Goal: Transaction & Acquisition: Obtain resource

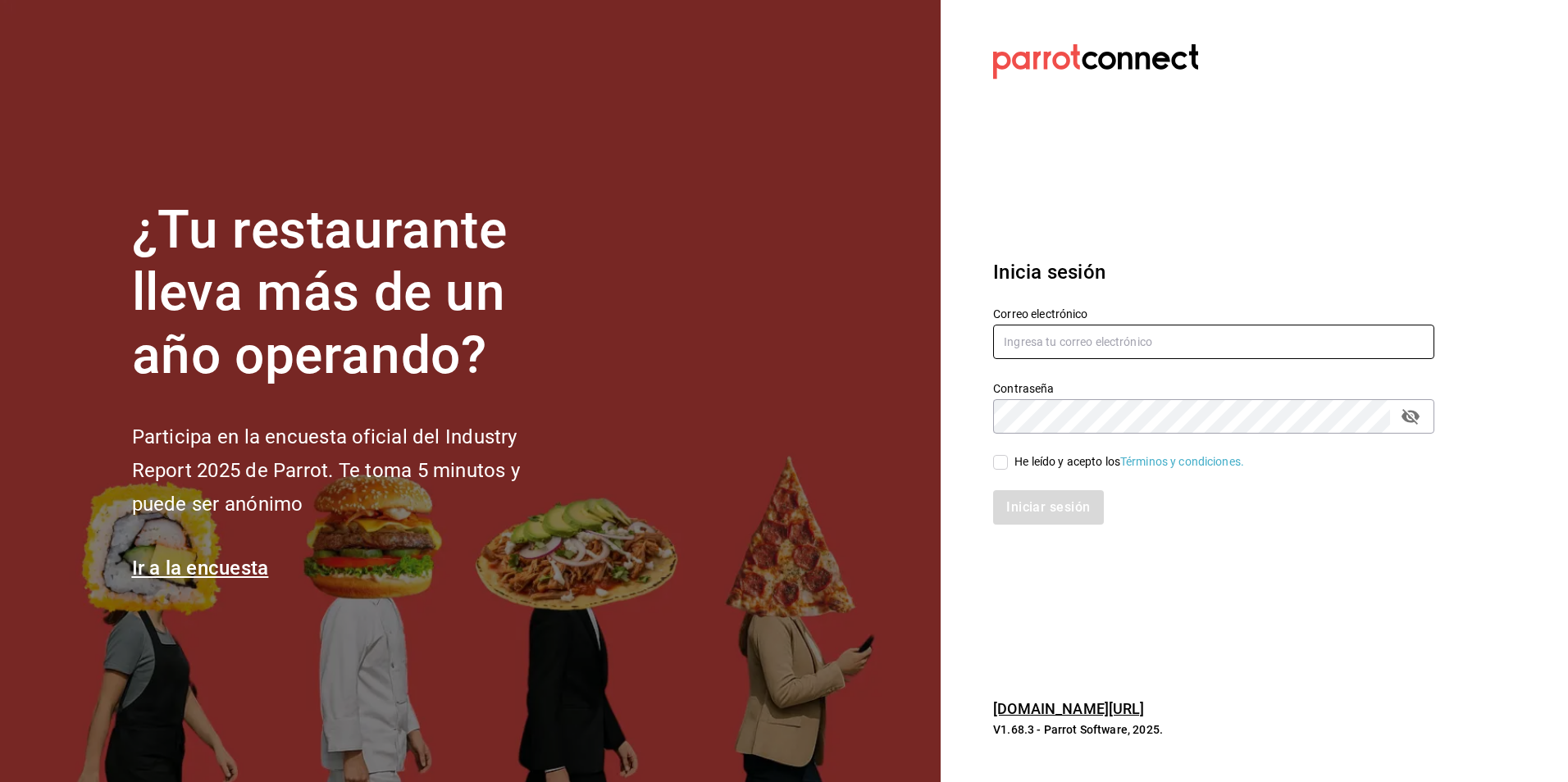
click at [1146, 340] on input "text" at bounding box center [1213, 342] width 441 height 35
type input "[EMAIL_ADDRESS][DOMAIN_NAME]"
click at [1408, 413] on icon "passwordField" at bounding box center [1410, 417] width 20 height 20
click at [1004, 460] on input "He leído y acepto los Términos y condiciones." at bounding box center [1000, 463] width 15 height 15
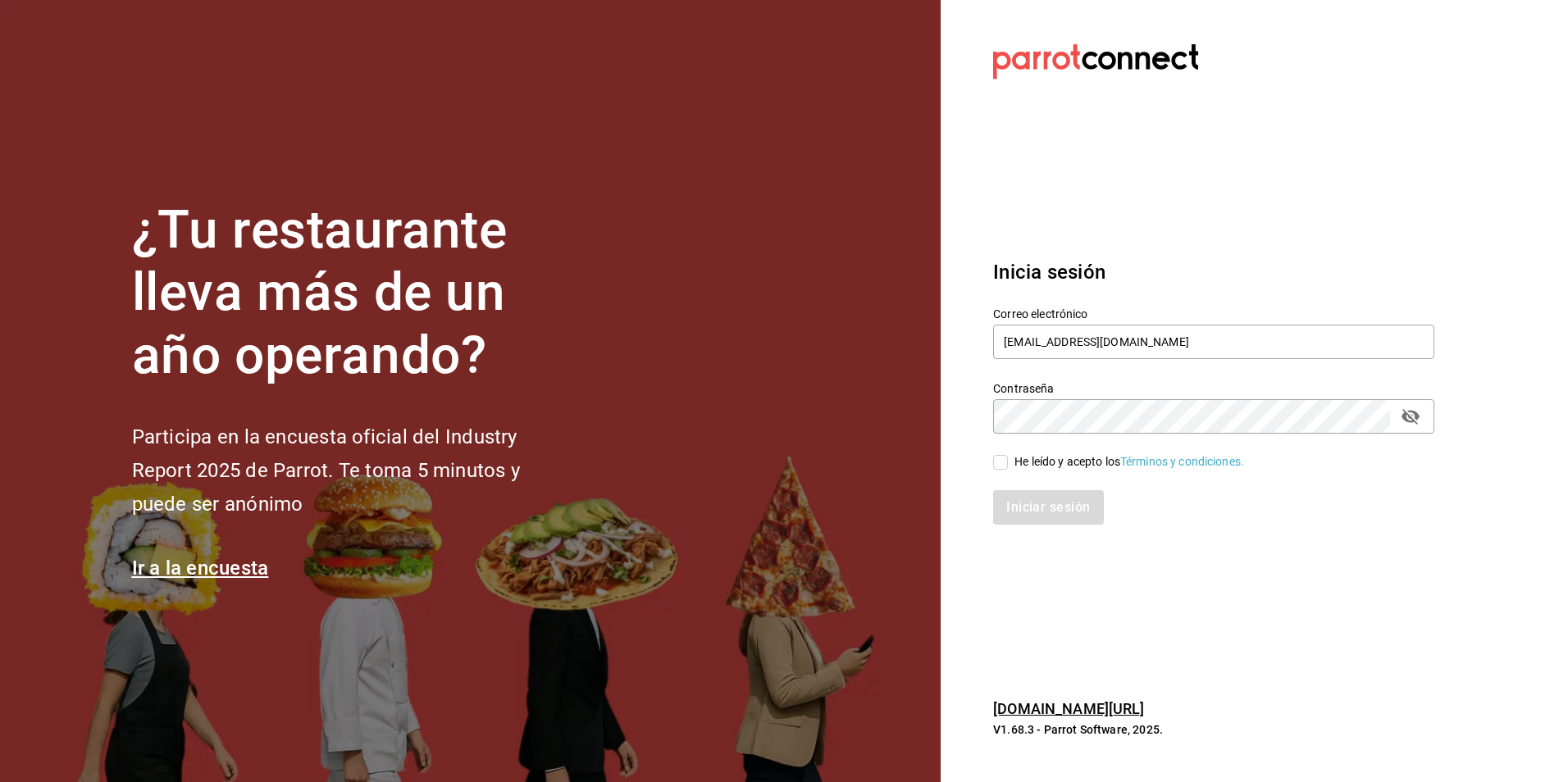
checkbox input "true"
click at [1033, 517] on button "Iniciar sesión" at bounding box center [1048, 508] width 112 height 35
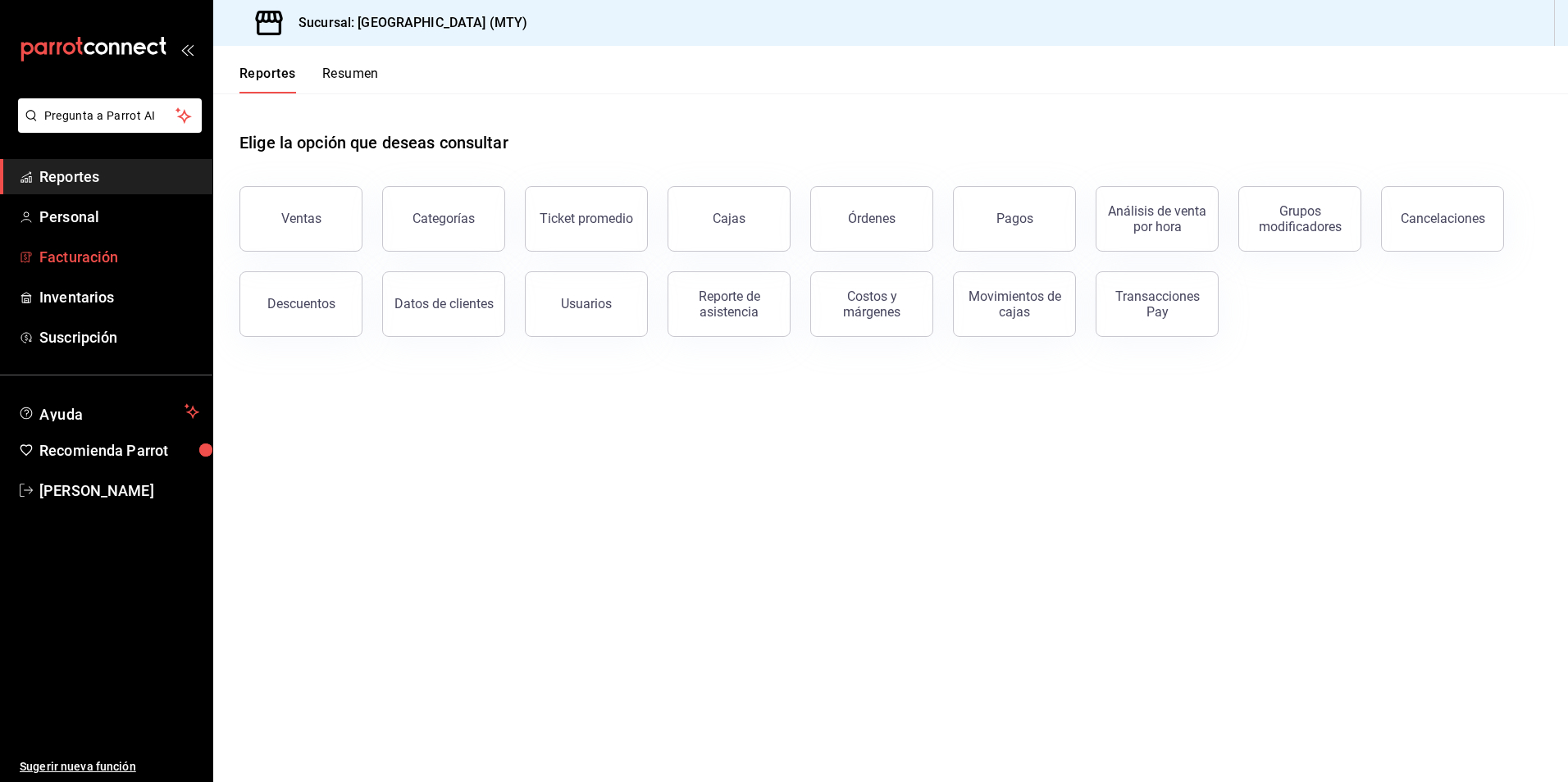
click at [98, 259] on span "Facturación" at bounding box center [119, 257] width 160 height 22
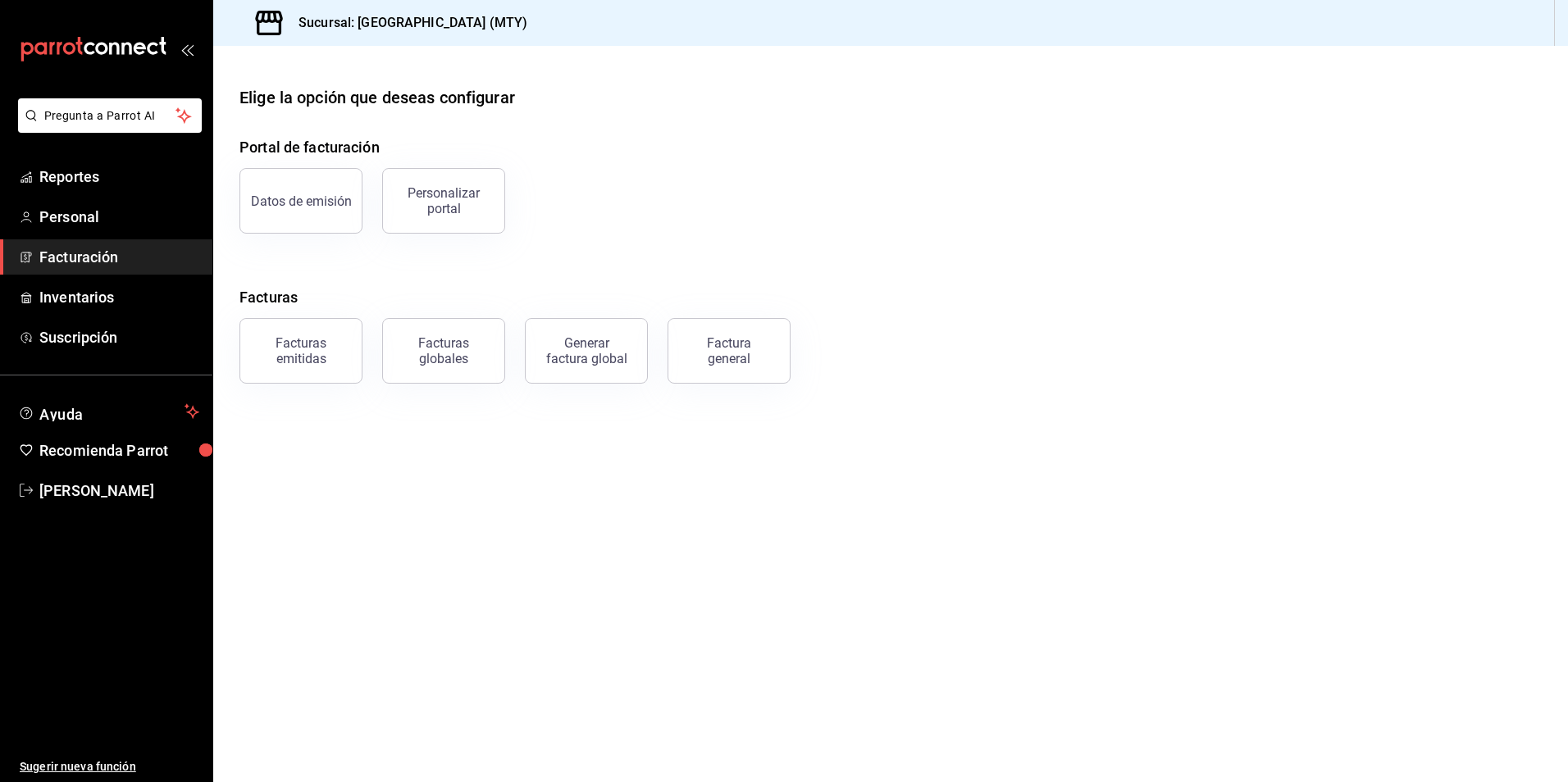
click at [132, 258] on span "Facturación" at bounding box center [119, 257] width 160 height 22
click at [266, 333] on button "Facturas emitidas" at bounding box center [301, 350] width 123 height 65
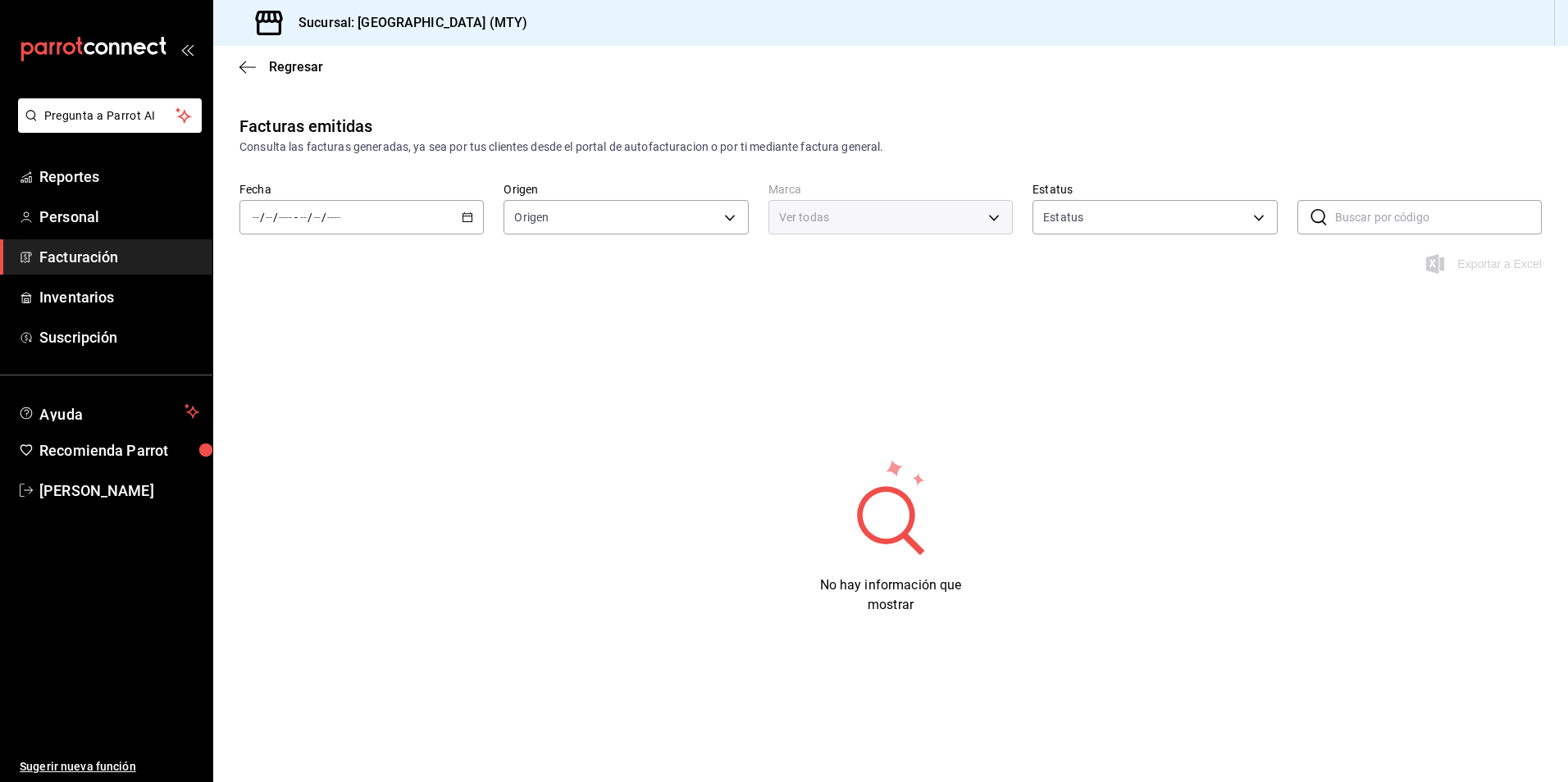
type input "ORDER_INVOICE,GENERAL_INVOICE"
type input "ACTIVE,PENDING_CANCELLATION,CANCELLED,PRE_CANCELLED"
type input "b8cce7ea-83a3-4652-9dc2-86ab934a38f5"
click at [470, 219] on icon "button" at bounding box center [467, 217] width 12 height 12
click at [312, 269] on span "Hoy" at bounding box center [317, 266] width 127 height 17
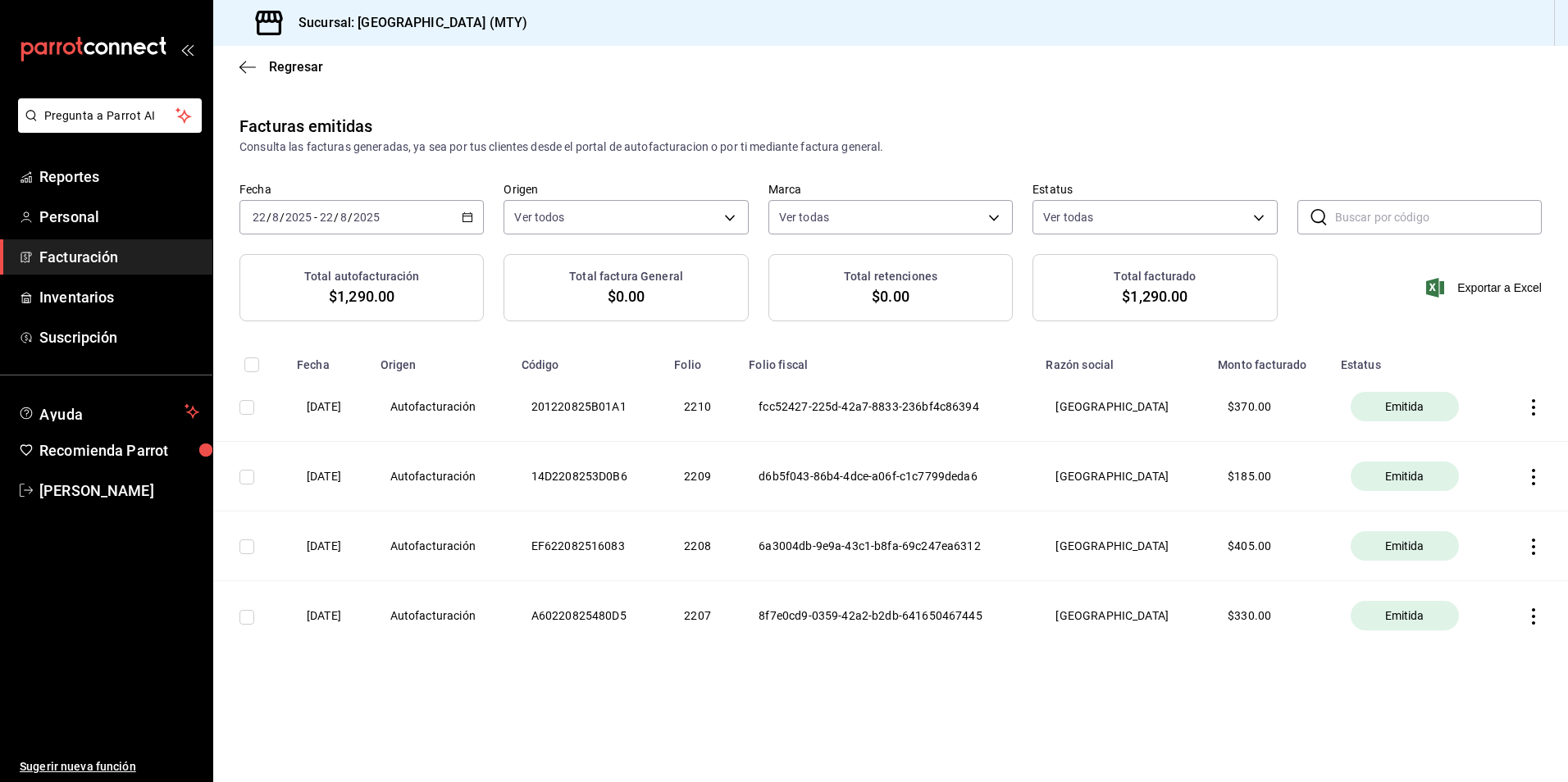
click at [254, 412] on input "checkbox" at bounding box center [247, 408] width 15 height 15
checkbox input "true"
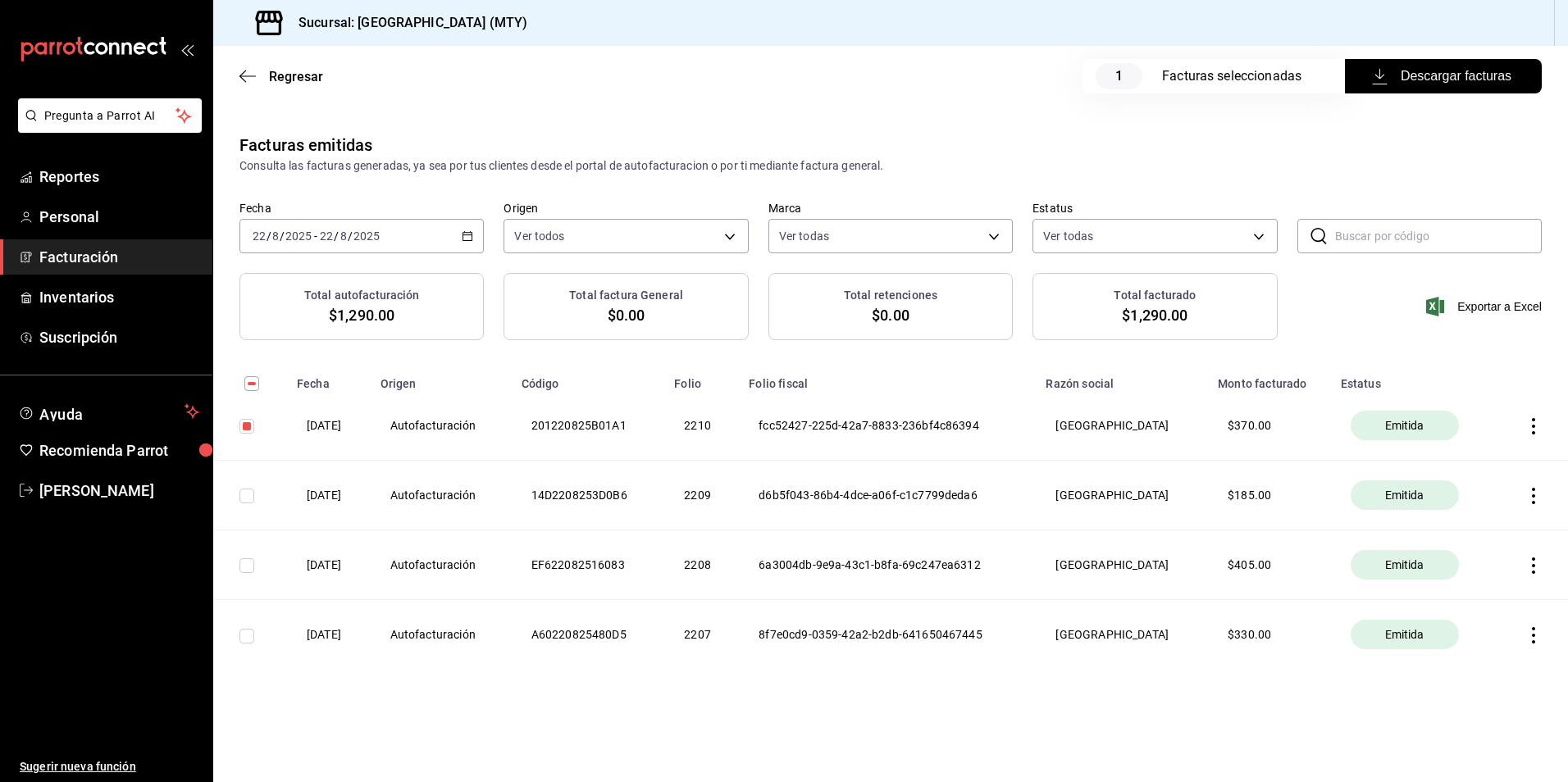
click at [1531, 430] on icon "button" at bounding box center [1533, 427] width 17 height 17
click at [1485, 389] on div "Descargar PDF" at bounding box center [1481, 385] width 79 height 13
click at [1530, 432] on icon "button" at bounding box center [1533, 427] width 17 height 17
click at [1507, 431] on div "Descargar XML" at bounding box center [1482, 427] width 79 height 13
click at [1533, 425] on icon "button" at bounding box center [1533, 427] width 3 height 17
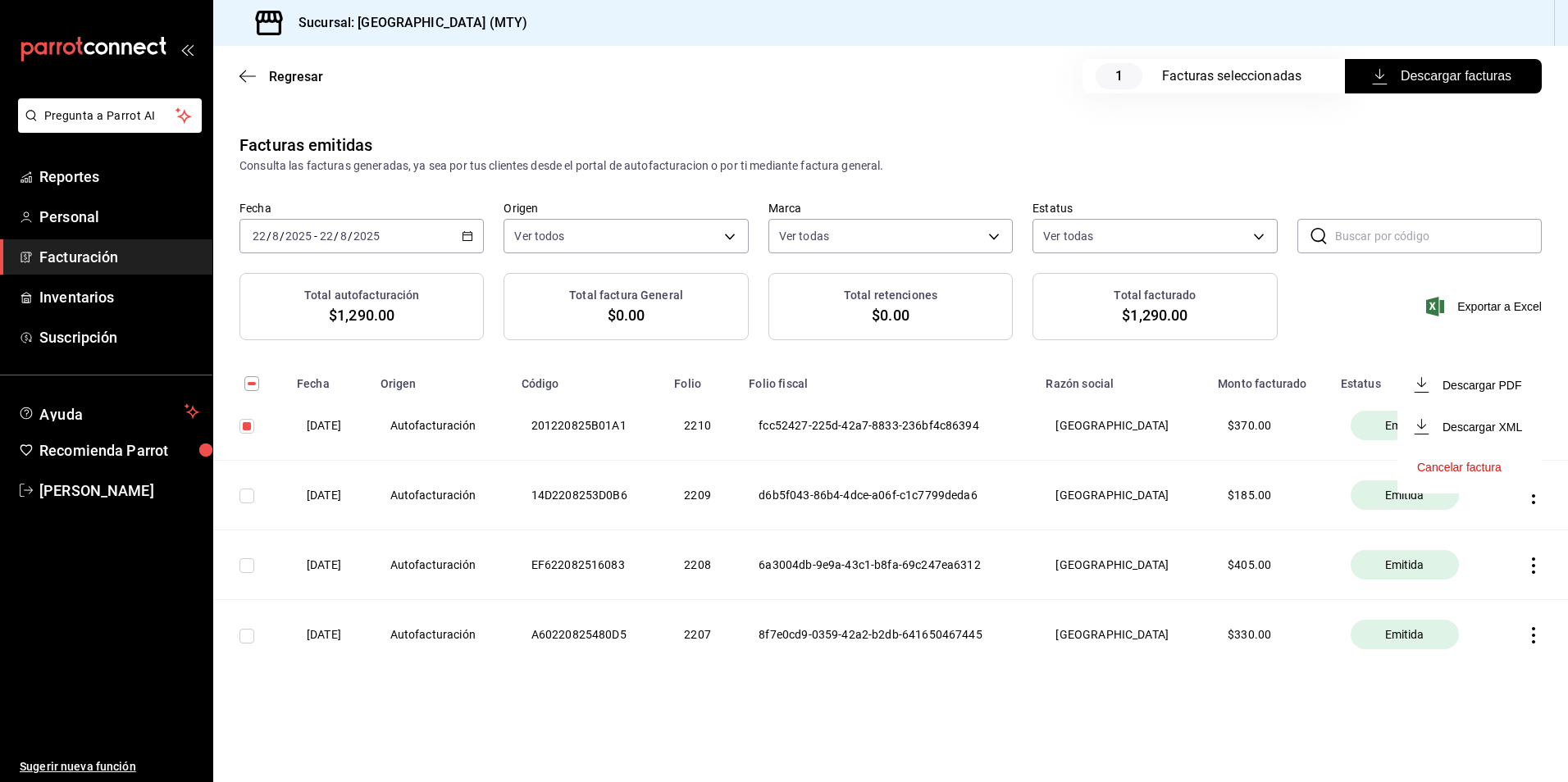
drag, startPoint x: 1511, startPoint y: 425, endPoint x: 1368, endPoint y: 394, distance: 146.3
click at [1368, 394] on div at bounding box center [784, 391] width 1568 height 782
click at [1534, 435] on th at bounding box center [1532, 426] width 70 height 69
drag, startPoint x: 1527, startPoint y: 419, endPoint x: 1471, endPoint y: 384, distance: 66.0
click at [1471, 384] on th "Estatus" at bounding box center [1413, 379] width 166 height 25
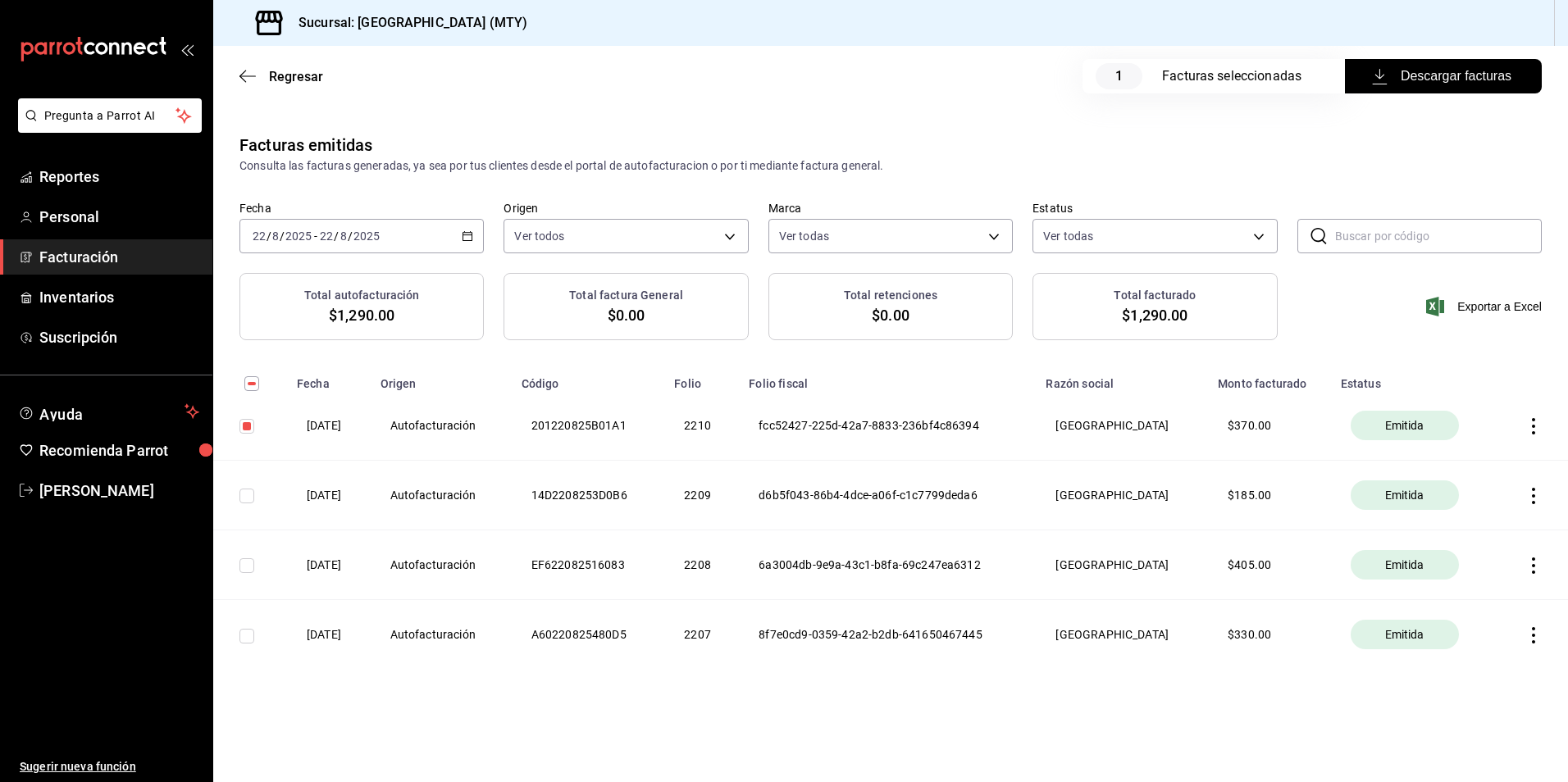
click at [1530, 422] on icon "button" at bounding box center [1533, 427] width 17 height 17
click at [1419, 427] on icon "button" at bounding box center [1421, 427] width 15 height 16
click at [1419, 78] on span "Descargar facturas" at bounding box center [1442, 76] width 136 height 20
click at [889, 106] on div "Regresar 1 Facturas seleccionadas Descargar facturas" at bounding box center [890, 76] width 1355 height 60
